Goal: Information Seeking & Learning: Learn about a topic

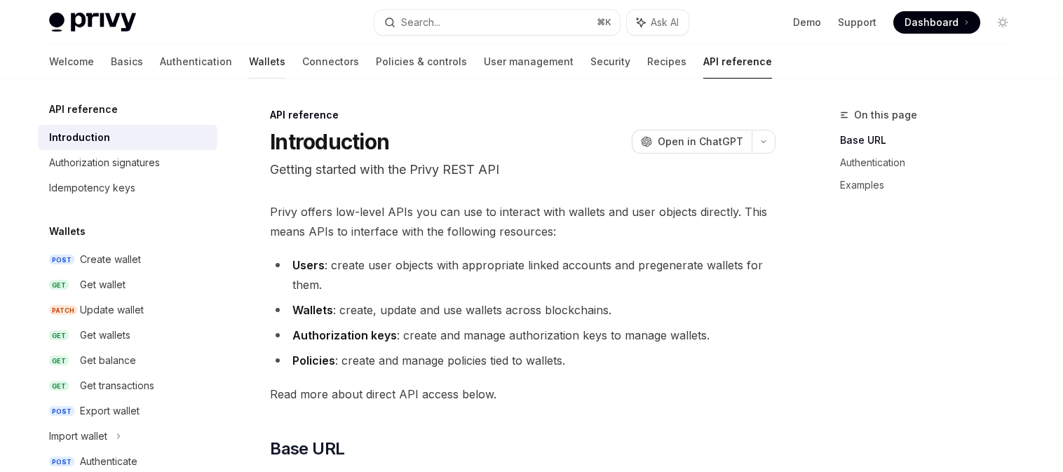
click at [249, 64] on link "Wallets" at bounding box center [267, 62] width 36 height 34
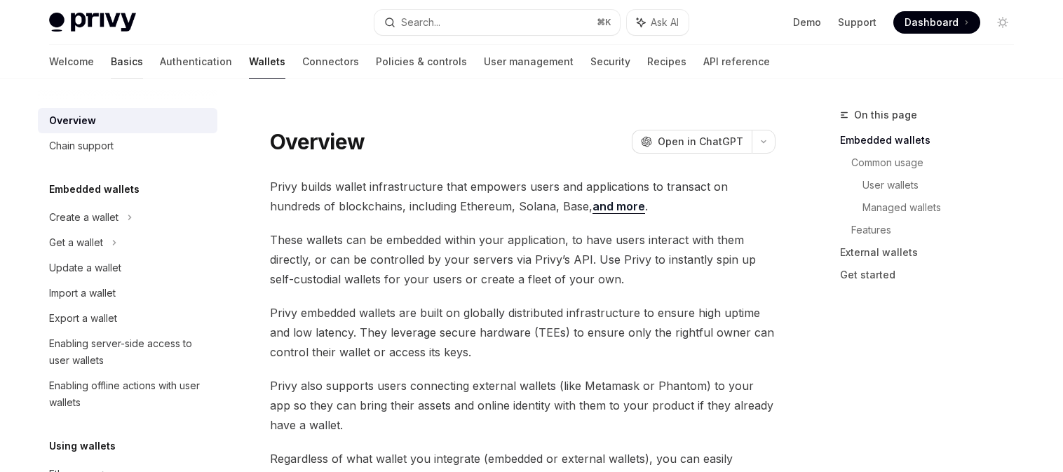
click at [111, 63] on link "Basics" at bounding box center [127, 62] width 32 height 34
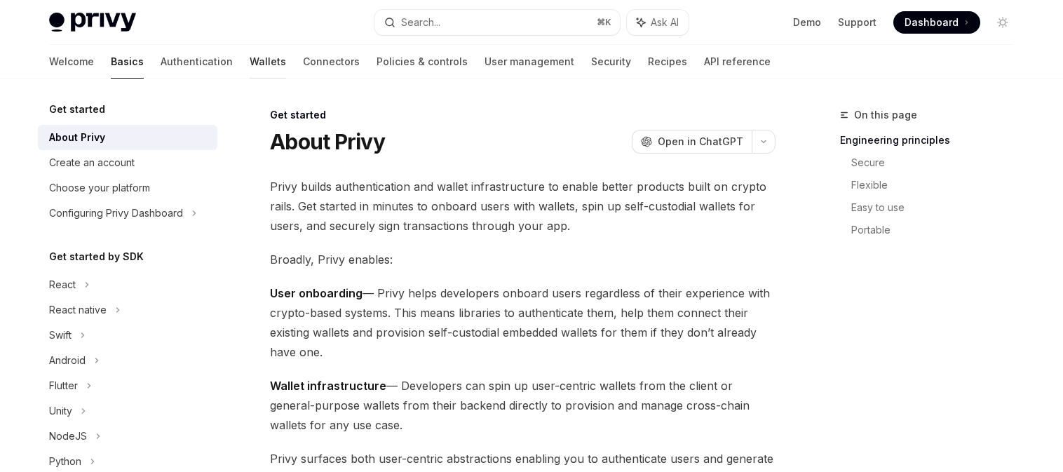
click at [250, 65] on link "Wallets" at bounding box center [268, 62] width 36 height 34
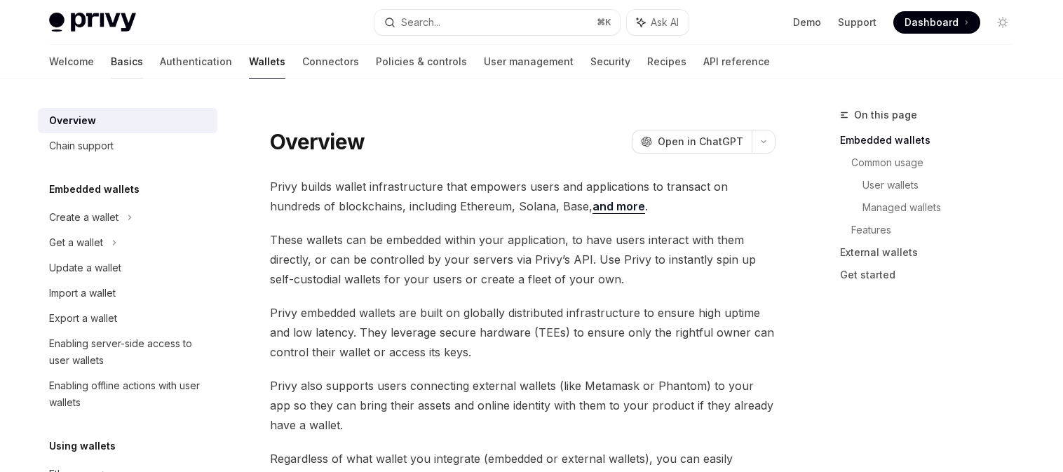
click at [111, 66] on link "Basics" at bounding box center [127, 62] width 32 height 34
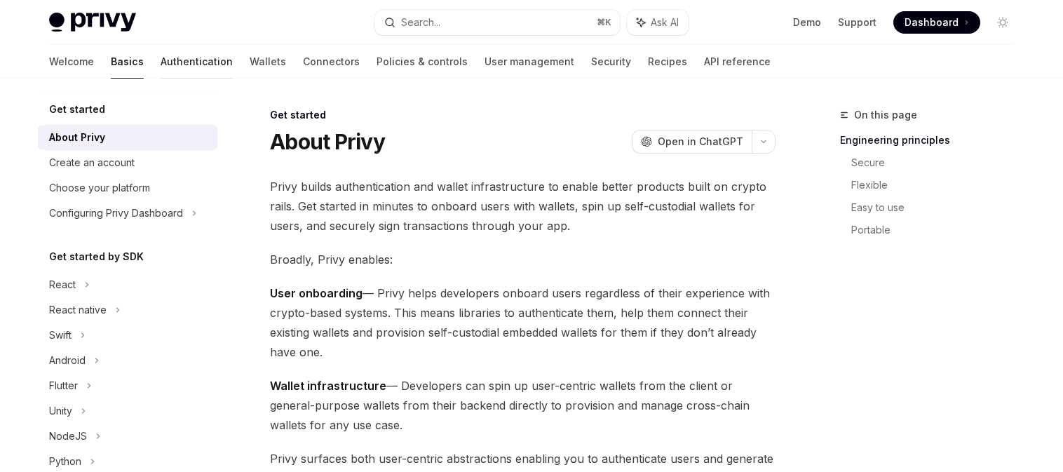
click at [161, 61] on link "Authentication" at bounding box center [197, 62] width 72 height 34
type textarea "*"
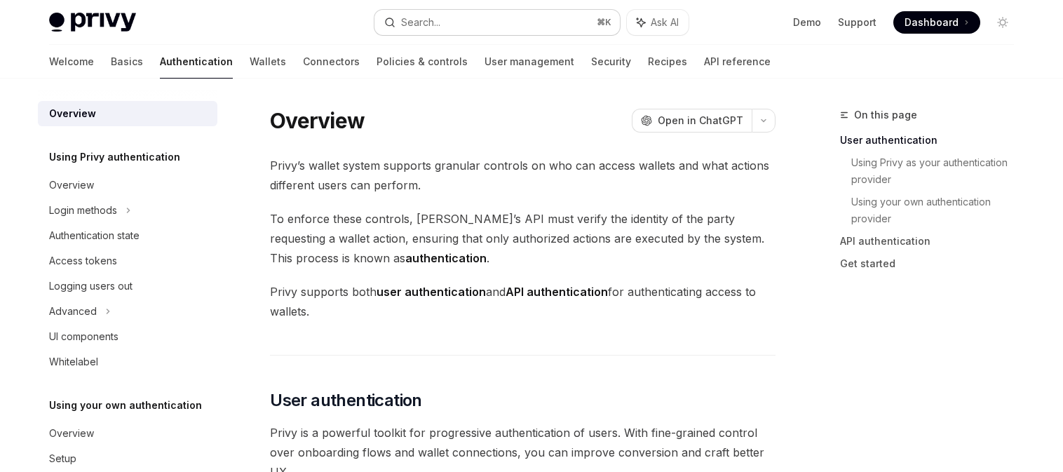
click at [459, 22] on button "Search... ⌘ K" at bounding box center [498, 22] width 246 height 25
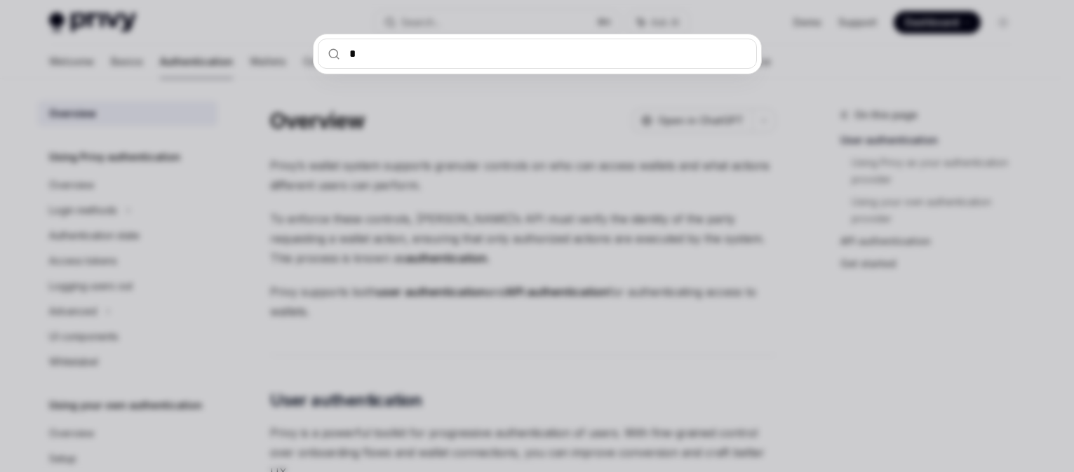
type input "*"
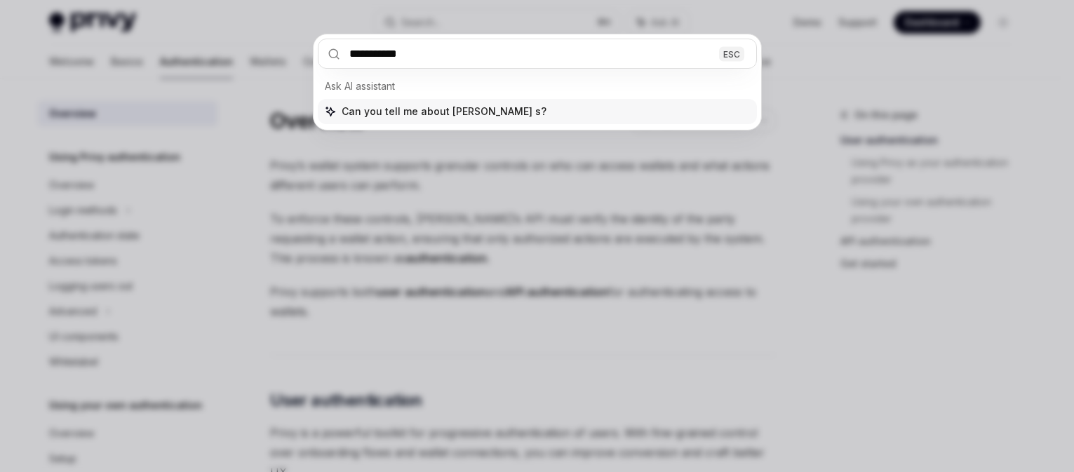
type input "***"
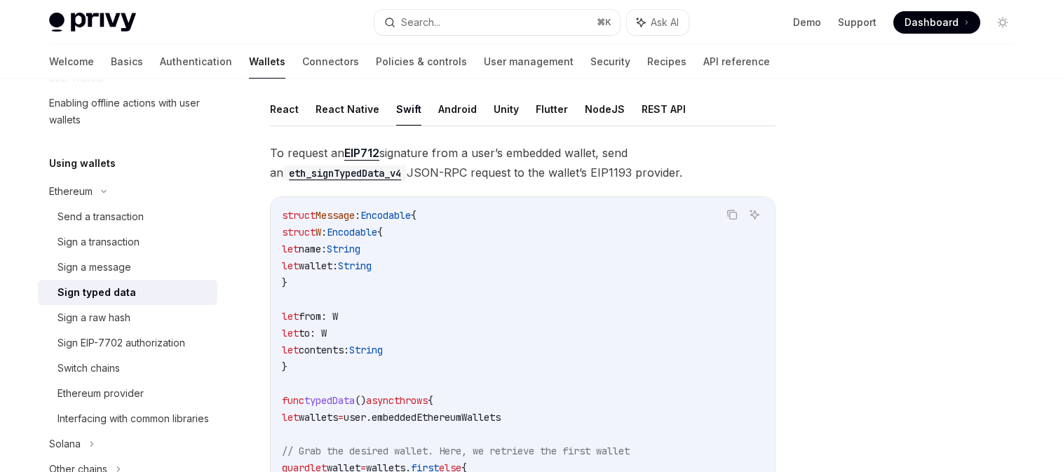
scroll to position [6, 0]
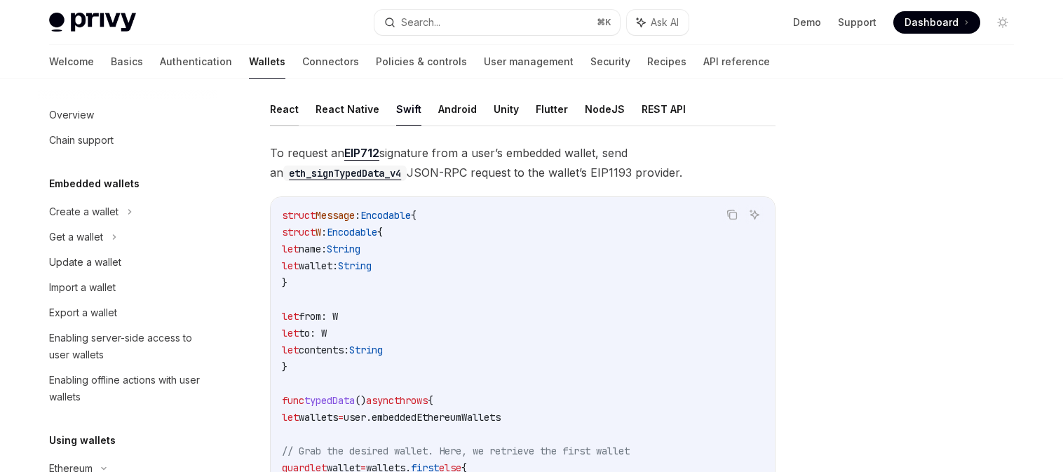
click at [295, 107] on button "React" at bounding box center [284, 109] width 29 height 33
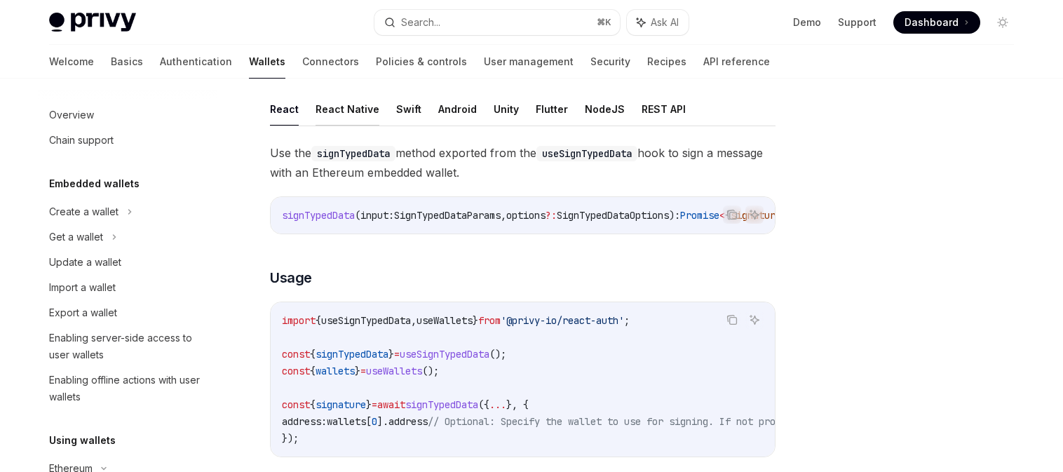
click at [368, 112] on button "React Native" at bounding box center [348, 109] width 64 height 33
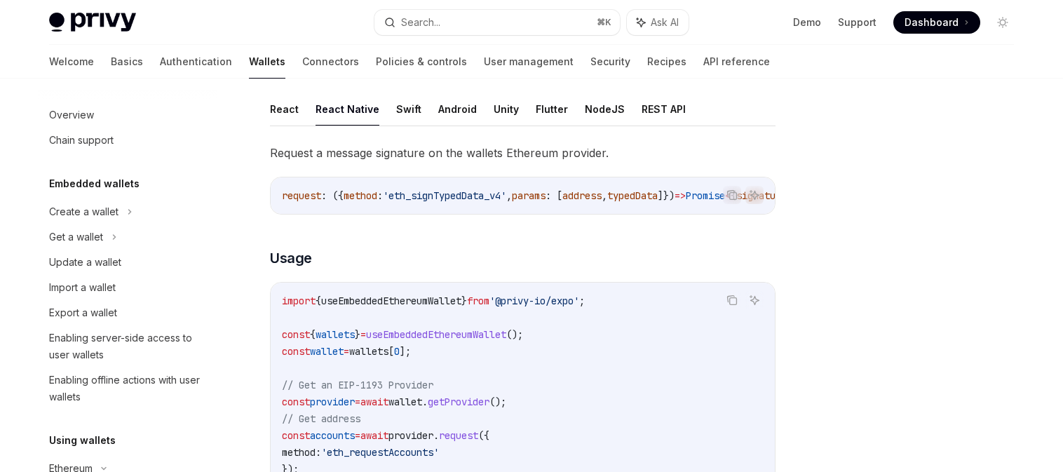
click at [344, 112] on button "React Native" at bounding box center [348, 109] width 64 height 33
type textarea "*"
click at [487, 19] on button "Search... ⌘ K" at bounding box center [498, 22] width 246 height 25
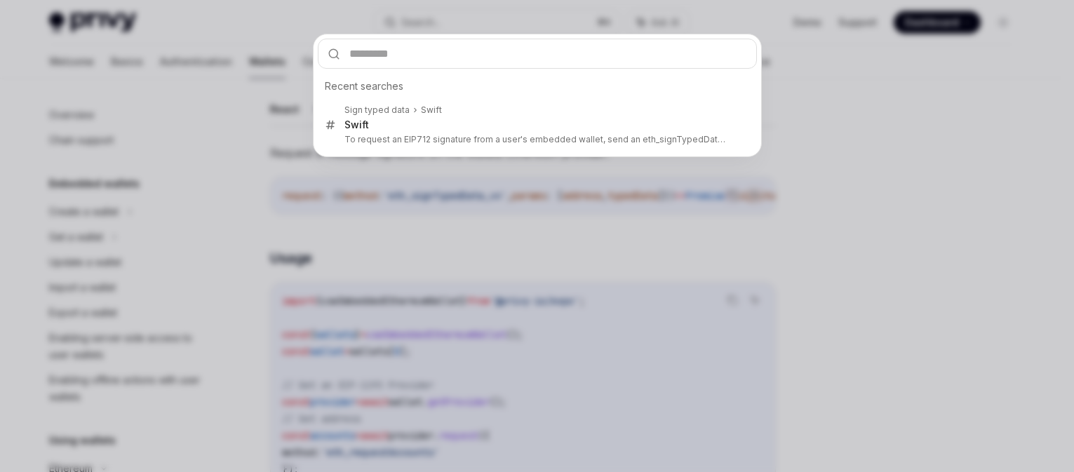
type input "*****"
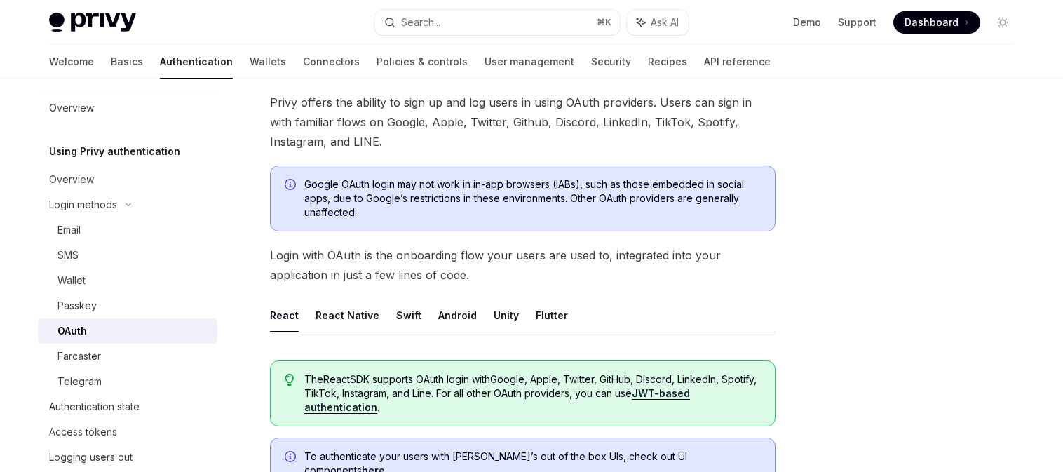
scroll to position [79, 0]
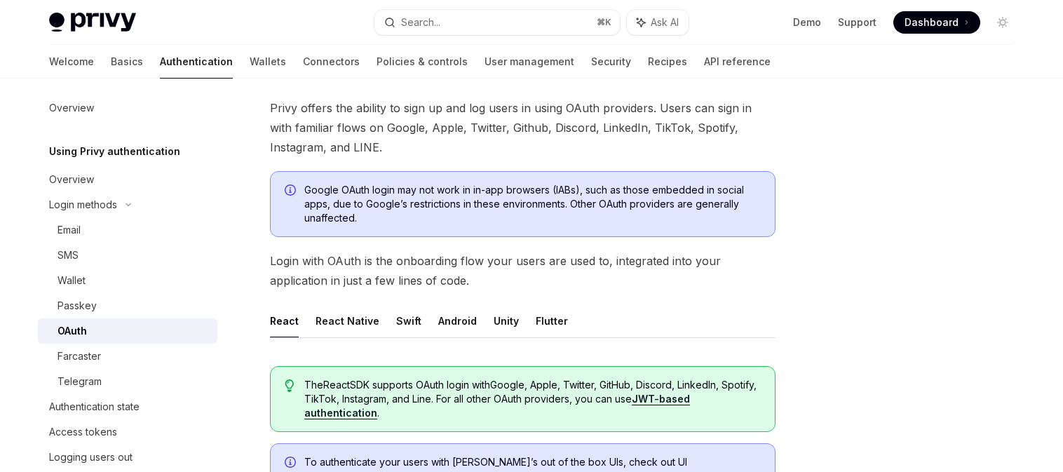
click at [71, 337] on div "OAuth" at bounding box center [72, 331] width 29 height 17
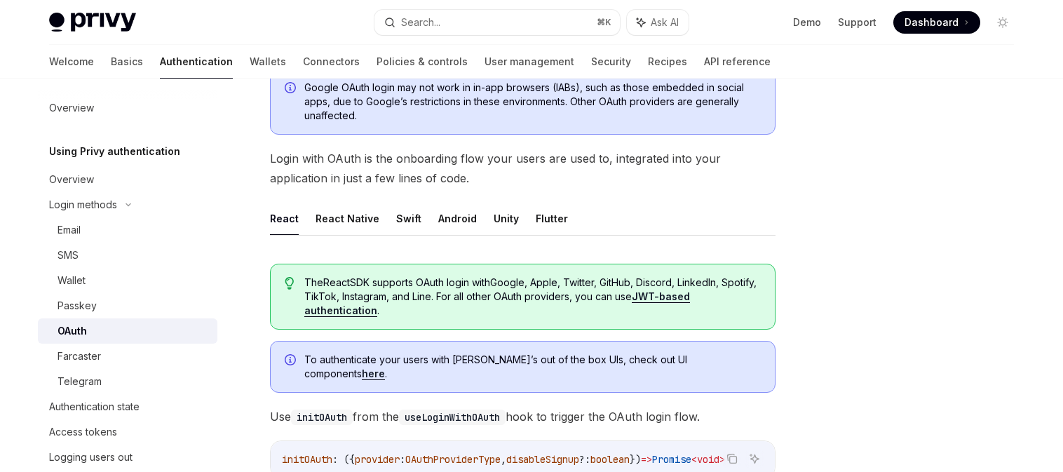
scroll to position [114, 0]
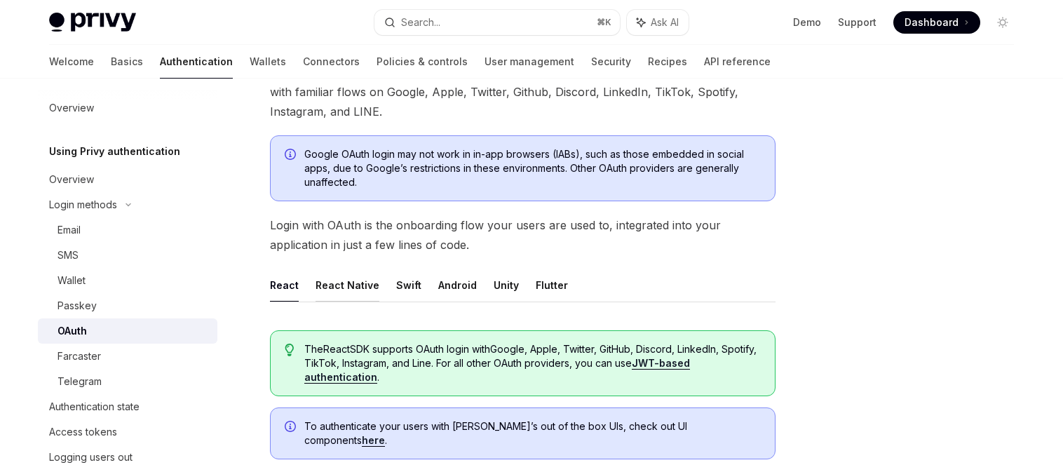
click at [336, 285] on button "React Native" at bounding box center [348, 285] width 64 height 33
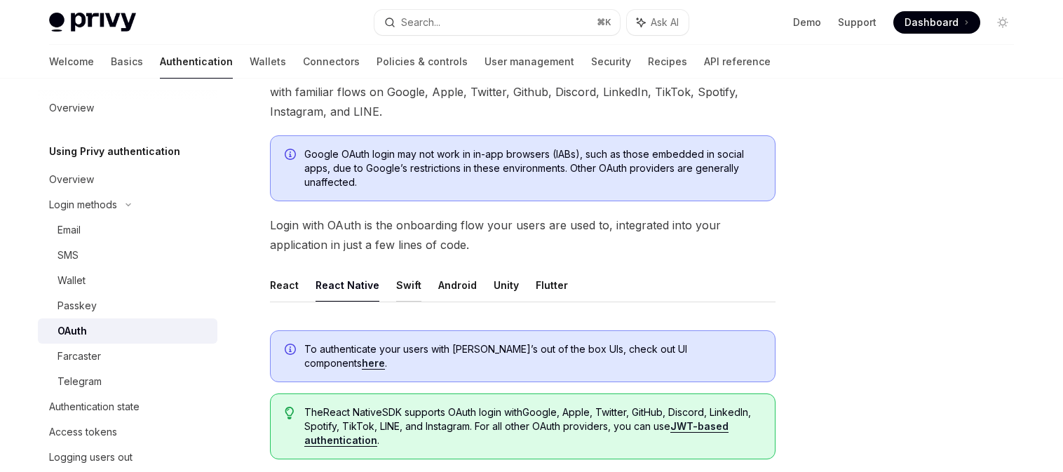
click at [412, 285] on button "Swift" at bounding box center [408, 285] width 25 height 33
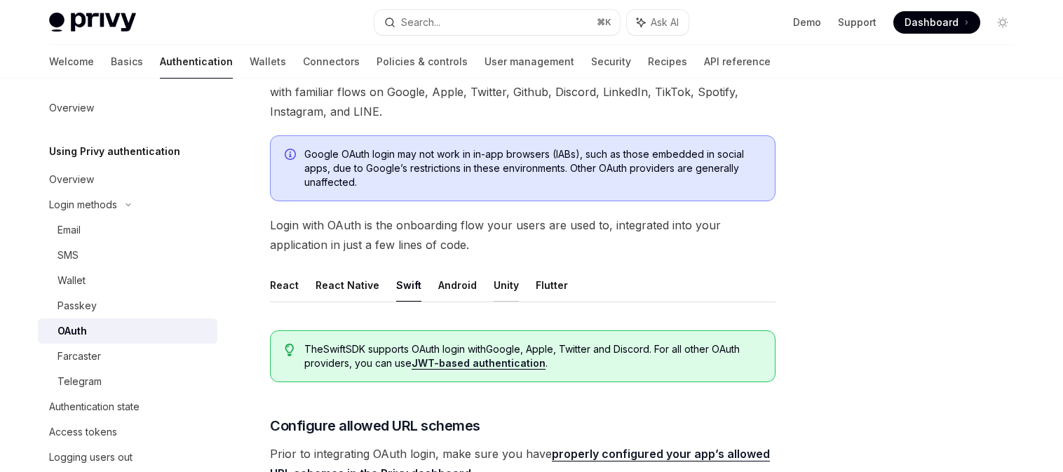
click at [494, 286] on button "Unity" at bounding box center [506, 285] width 25 height 33
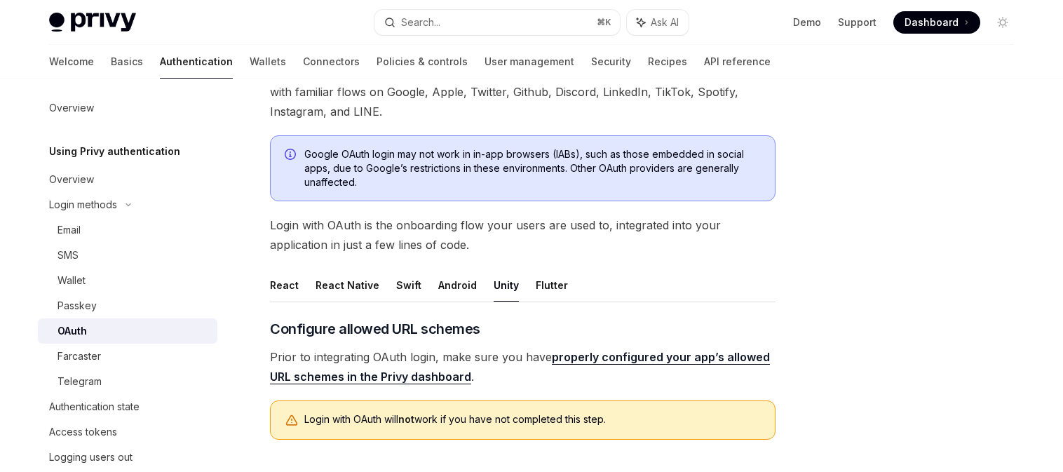
click at [560, 285] on ul "React React Native Swift Android Unity Flutter" at bounding box center [523, 286] width 506 height 34
click at [441, 288] on button "Android" at bounding box center [457, 285] width 39 height 33
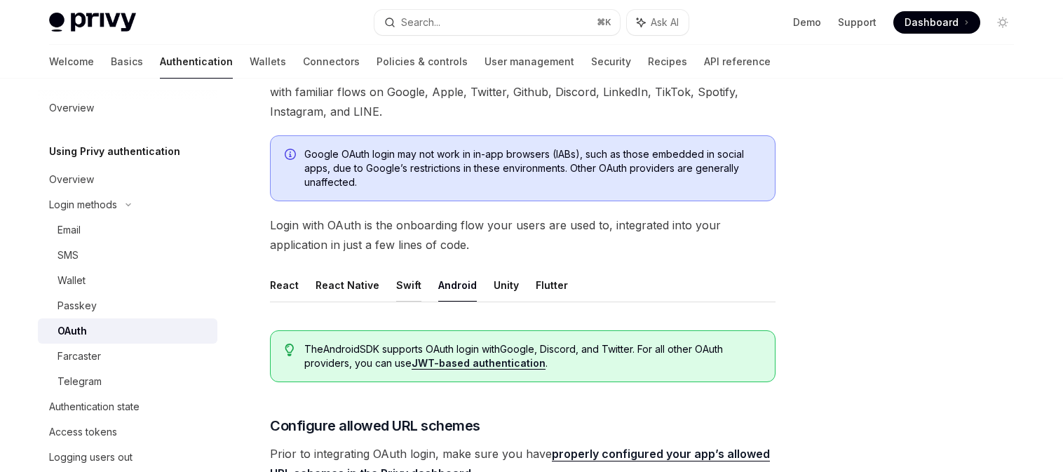
click at [400, 285] on button "Swift" at bounding box center [408, 285] width 25 height 33
click at [338, 283] on button "React Native" at bounding box center [348, 285] width 64 height 33
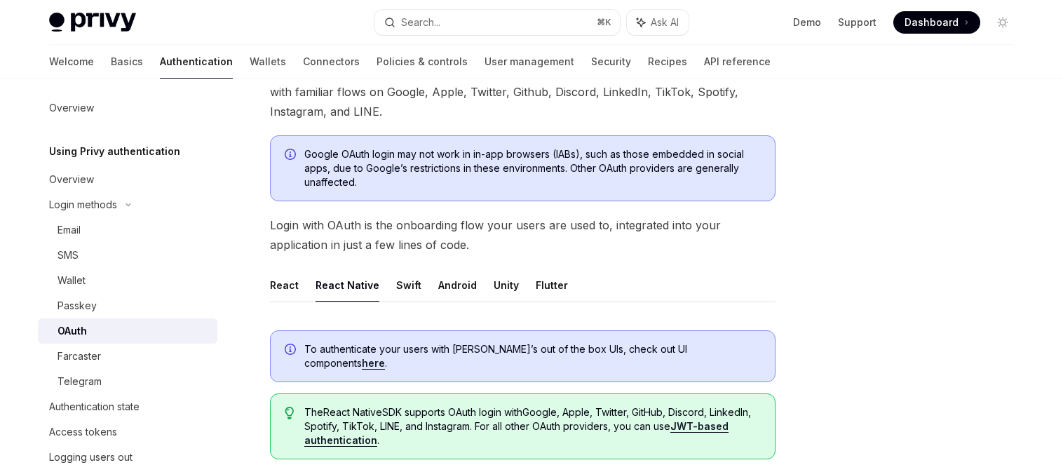
click at [281, 286] on button "React" at bounding box center [284, 285] width 29 height 33
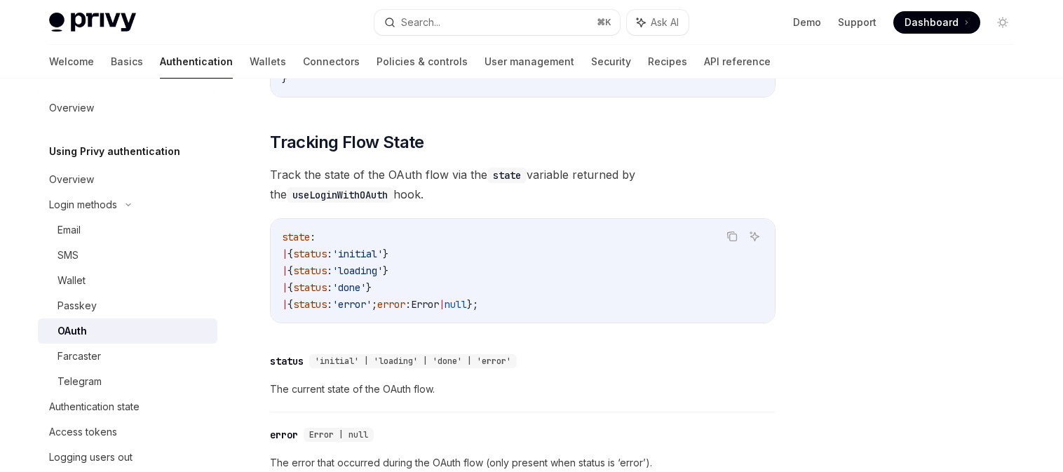
scroll to position [1075, 0]
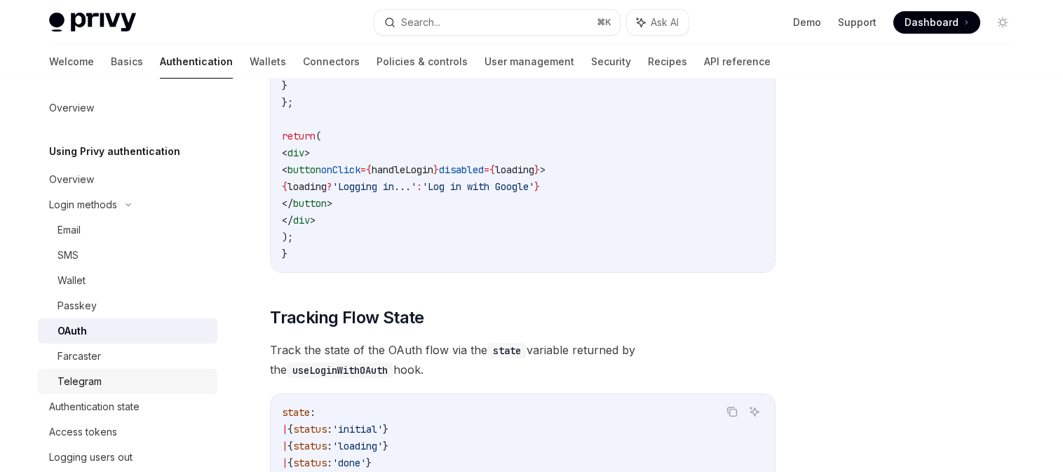
click at [86, 374] on div "Telegram" at bounding box center [80, 381] width 44 height 17
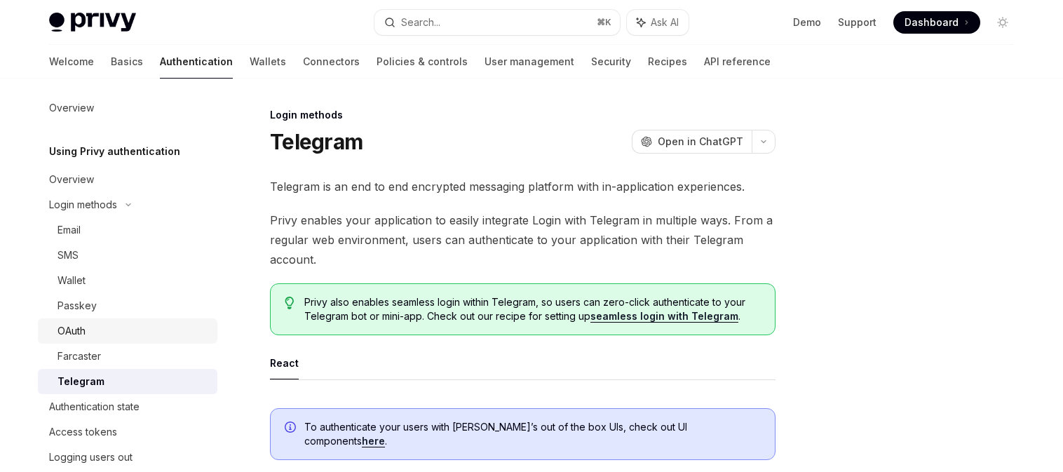
click at [77, 325] on div "OAuth" at bounding box center [72, 331] width 28 height 17
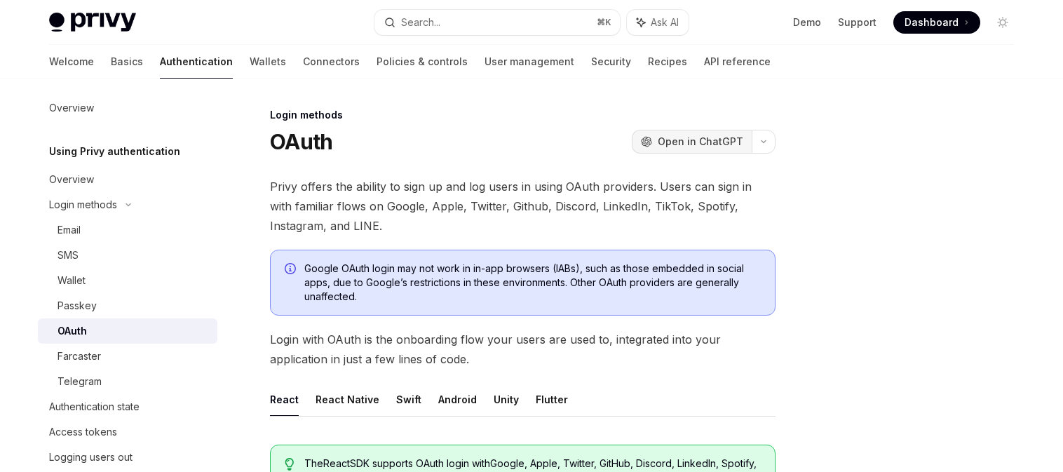
click at [712, 143] on span "Open in ChatGPT" at bounding box center [701, 142] width 86 height 14
type textarea "*"
